Goal: Obtain resource: Obtain resource

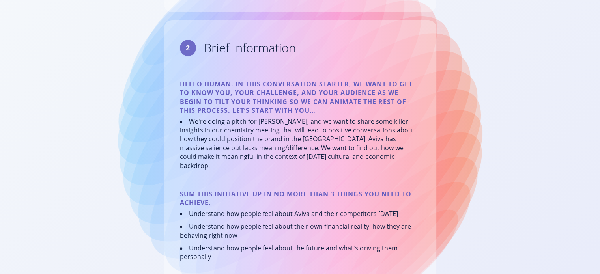
scroll to position [197, 0]
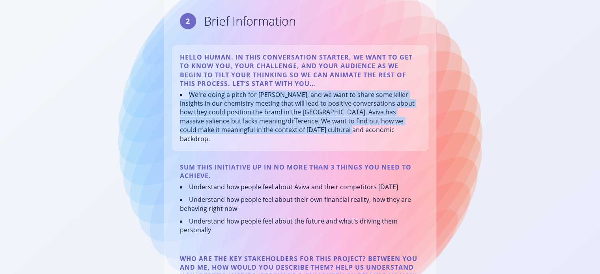
drag, startPoint x: 331, startPoint y: 130, endPoint x: 189, endPoint y: 94, distance: 146.1
click at [189, 94] on li "We're doing a pitch for [PERSON_NAME], and we want to share some killer insight…" at bounding box center [300, 116] width 240 height 53
copy li "We're doing a pitch for [PERSON_NAME], and we want to share some killer insight…"
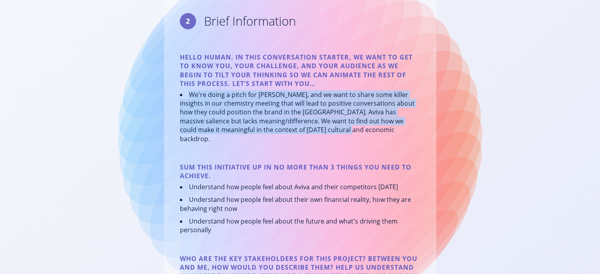
scroll to position [0, 0]
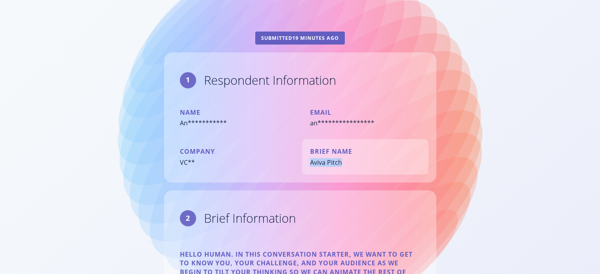
drag, startPoint x: 341, startPoint y: 164, endPoint x: 311, endPoint y: 160, distance: 30.9
click at [311, 160] on div "Aviva Pitch" at bounding box center [365, 162] width 110 height 9
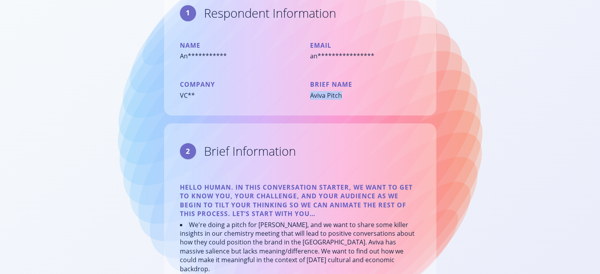
scroll to position [29, 0]
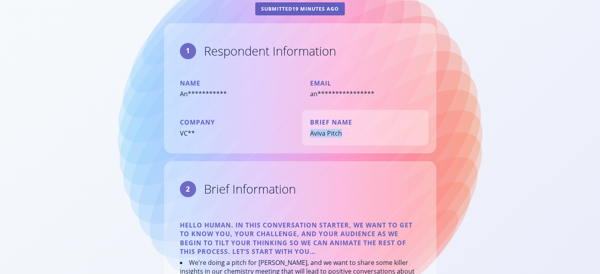
copy div "Aviva Pitch"
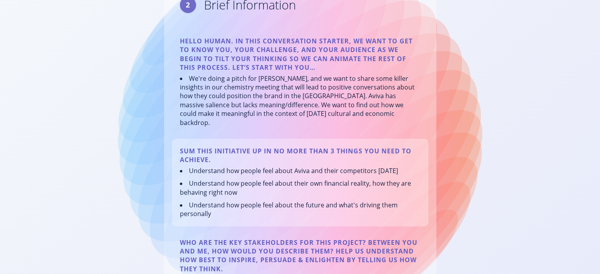
scroll to position [226, 0]
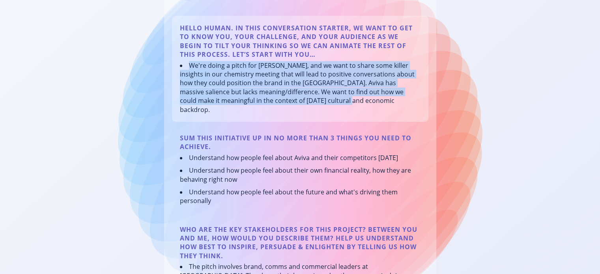
drag, startPoint x: 190, startPoint y: 62, endPoint x: 323, endPoint y: 103, distance: 139.4
click at [334, 112] on div "Hello Human. In this conversation starter, we want to get to know you, your cha…" at bounding box center [300, 69] width 256 height 106
copy li "We're doing a pitch for [PERSON_NAME], and we want to share some killer insight…"
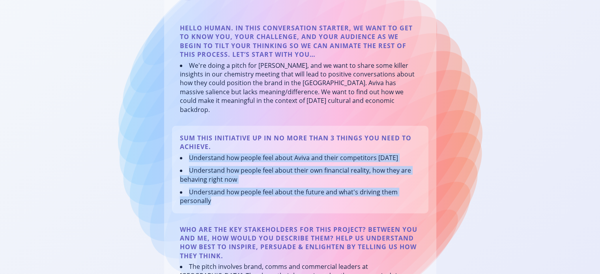
drag, startPoint x: 188, startPoint y: 149, endPoint x: 222, endPoint y: 194, distance: 56.8
click at [222, 194] on ul "Understand how people feel about Aviva and their competitors [DATE] Understand …" at bounding box center [300, 179] width 240 height 52
copy ul "Understand how people feel about Aviva and their competitors [DATE] Understand …"
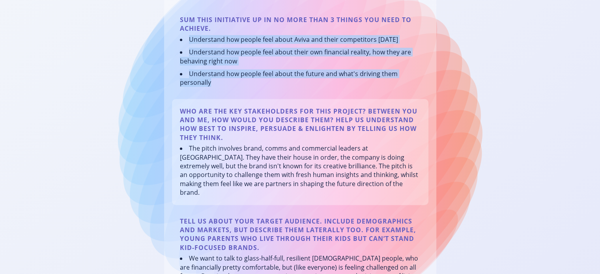
scroll to position [423, 0]
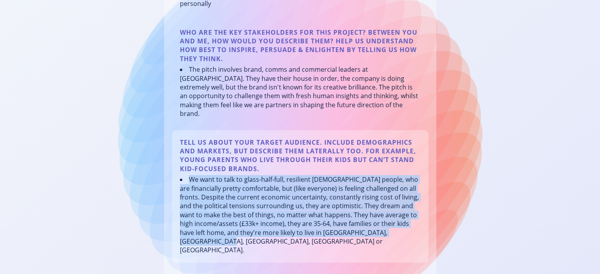
drag, startPoint x: 189, startPoint y: 162, endPoint x: 416, endPoint y: 212, distance: 232.9
click at [416, 212] on li "We want to talk to glass-half-full, resilient [DEMOGRAPHIC_DATA] people, who ar…" at bounding box center [300, 215] width 240 height 80
copy li "We want to talk to glass-half-full, resilient [DEMOGRAPHIC_DATA] people, who ar…"
